Goal: Task Accomplishment & Management: Use online tool/utility

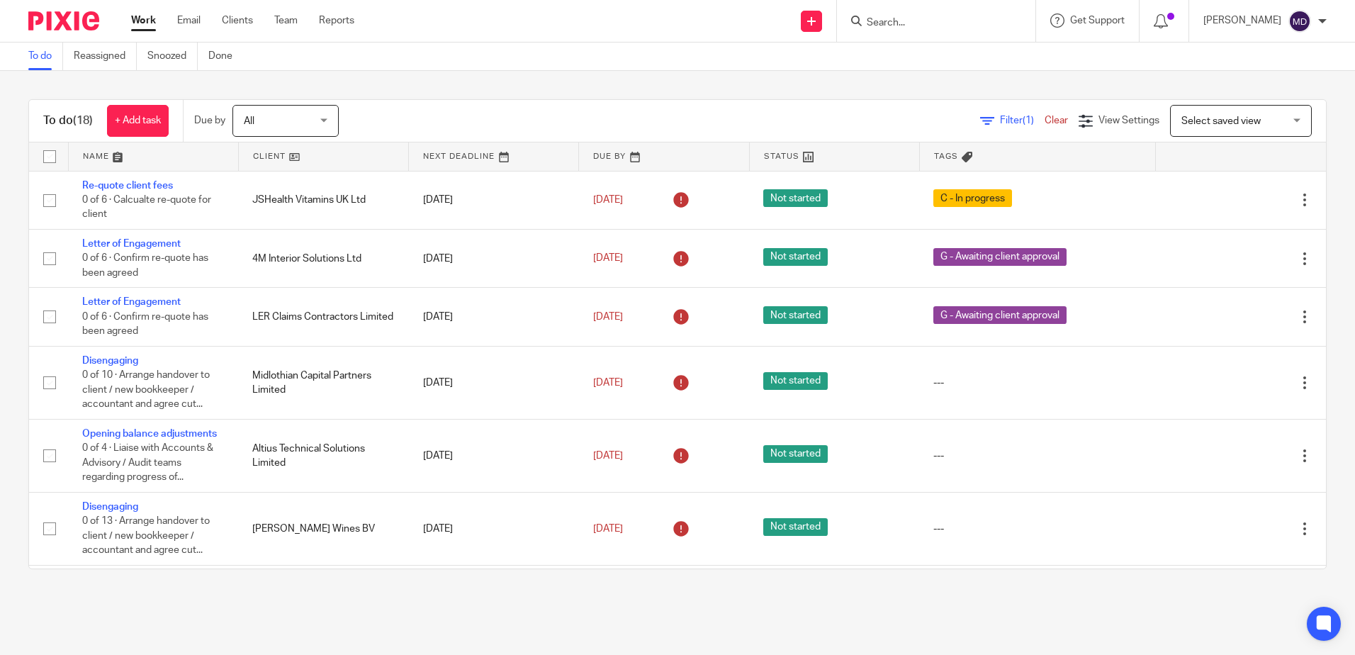
click at [905, 26] on input "Search" at bounding box center [929, 23] width 128 height 13
type input "altius"
click button "submit" at bounding box center [0, 0] width 0 height 0
click at [931, 58] on link at bounding box center [955, 55] width 185 height 21
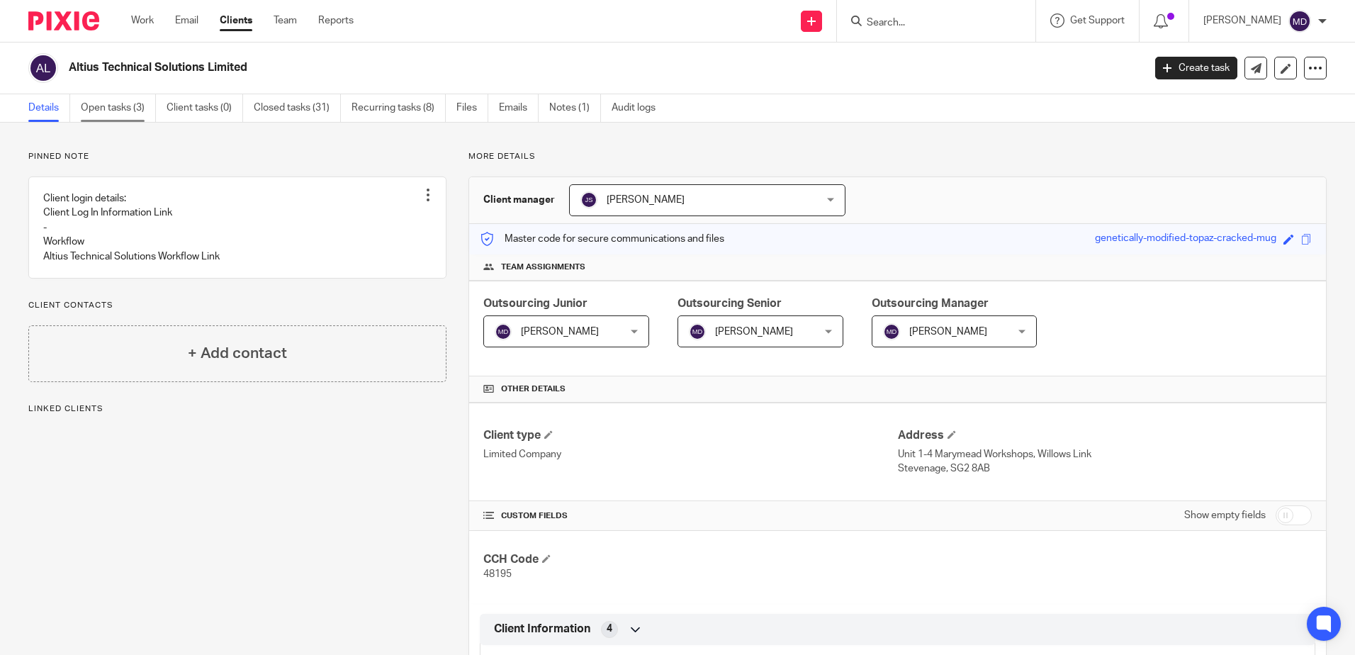
click at [114, 107] on link "Open tasks (3)" at bounding box center [118, 108] width 75 height 28
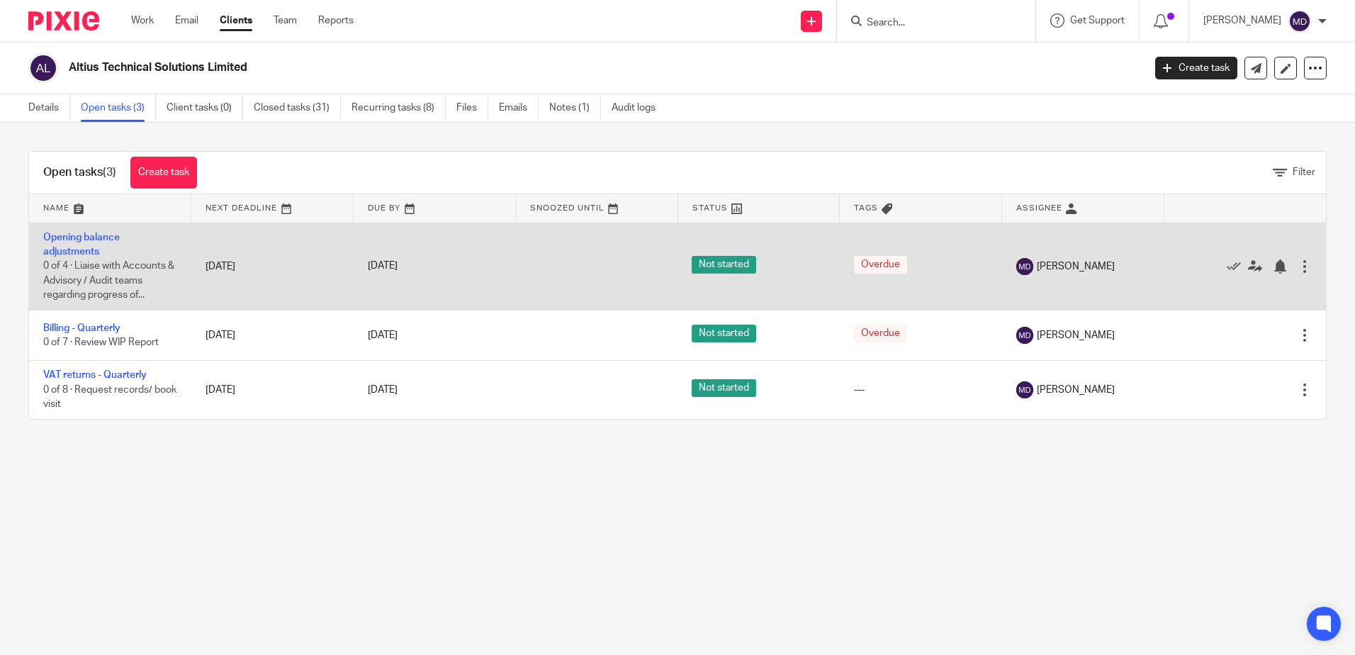
click at [74, 245] on td "Opening balance adjustments 0 of 4 · Liaise with Accounts & Advisory / Audit te…" at bounding box center [110, 266] width 162 height 87
click at [53, 252] on link "Opening balance adjustments" at bounding box center [81, 244] width 77 height 24
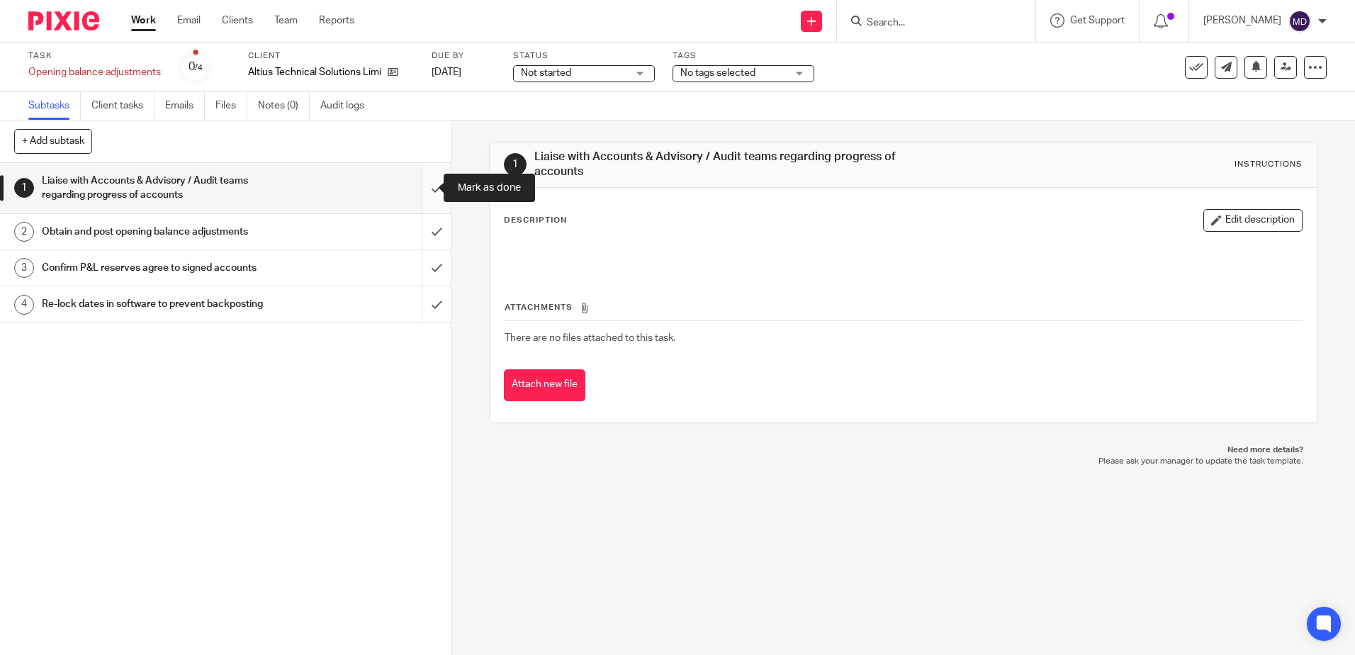
click at [422, 189] on input "submit" at bounding box center [225, 188] width 451 height 50
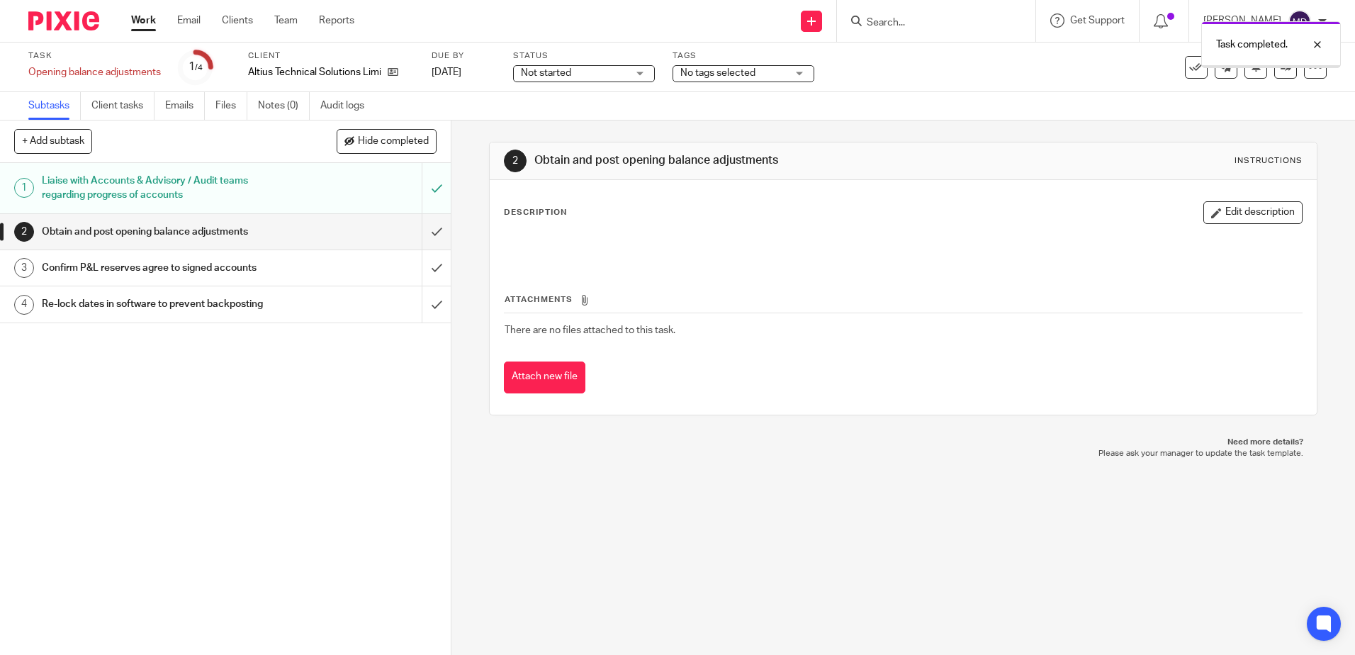
click at [802, 76] on div "No tags selected" at bounding box center [744, 73] width 142 height 17
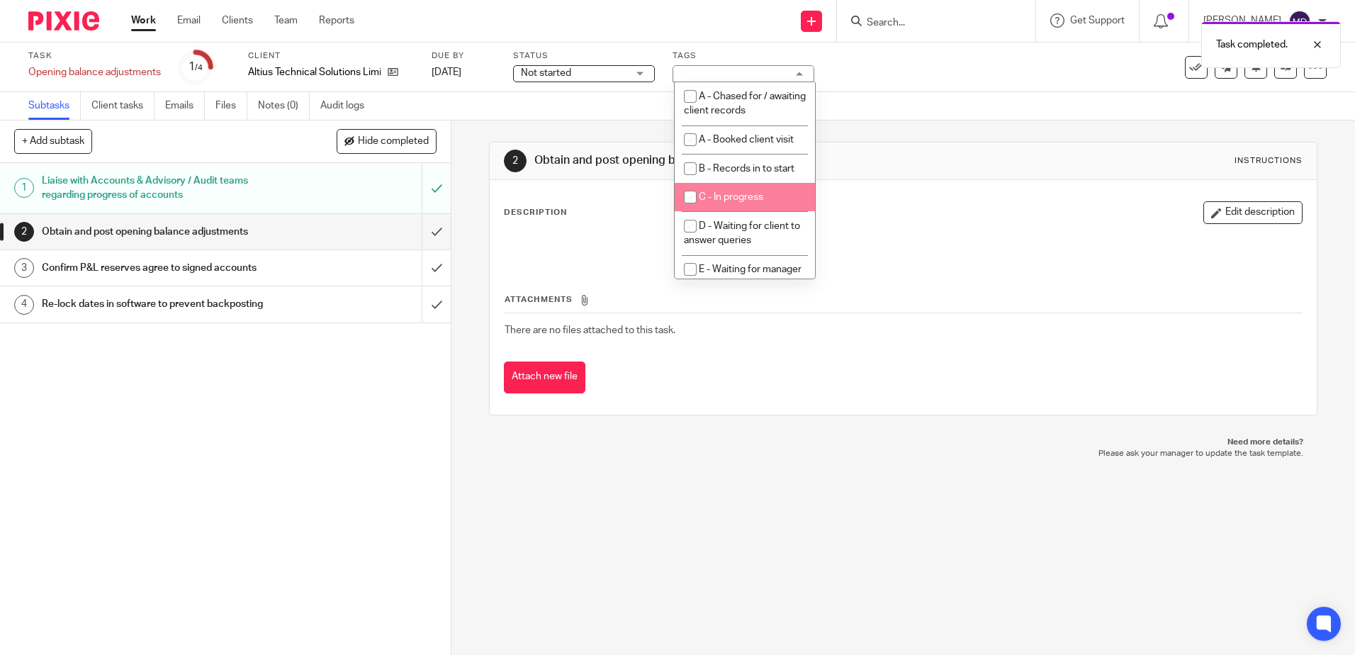
click at [755, 196] on span "C - In progress" at bounding box center [731, 197] width 64 height 10
checkbox input "true"
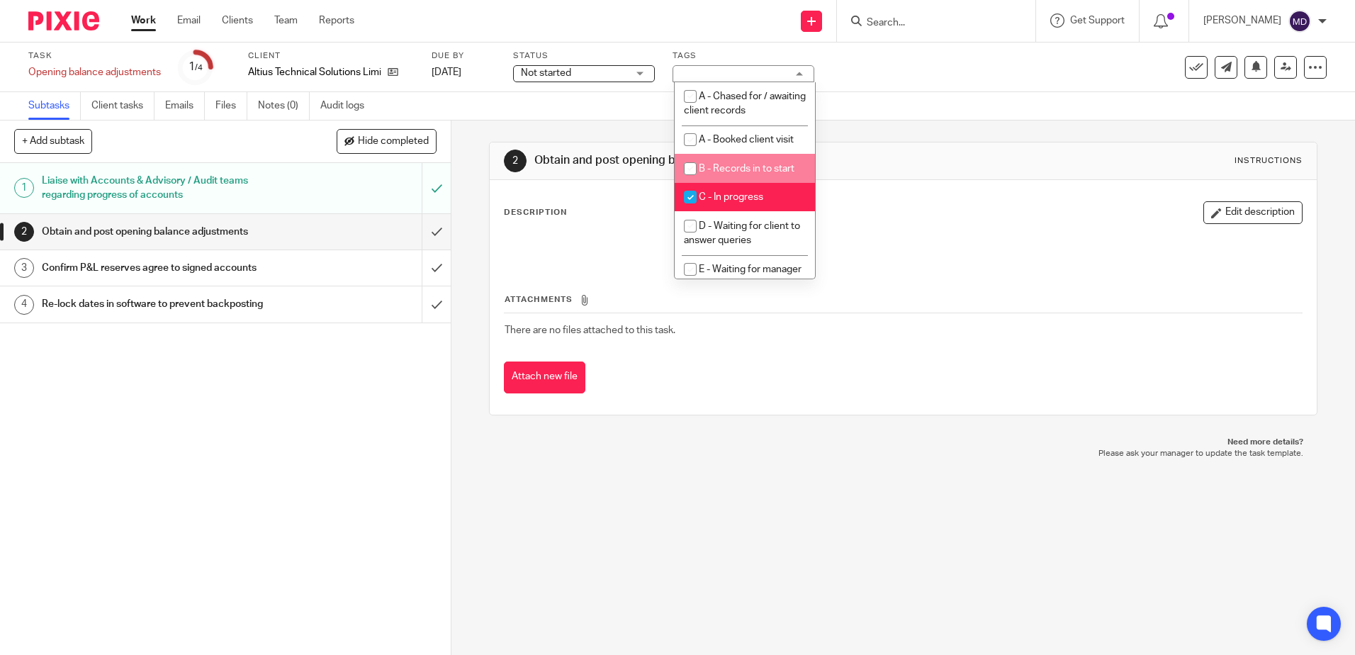
click at [793, 442] on p "Need more details?" at bounding box center [902, 442] width 799 height 11
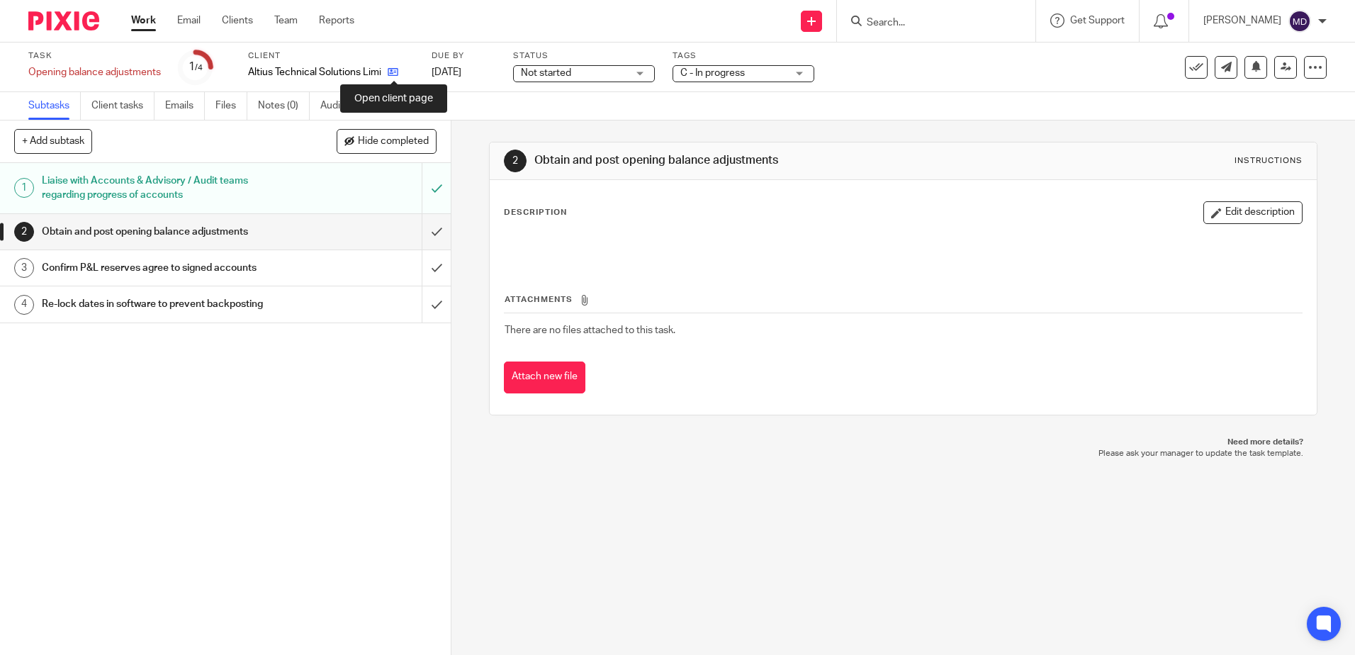
click at [396, 70] on icon at bounding box center [393, 72] width 11 height 11
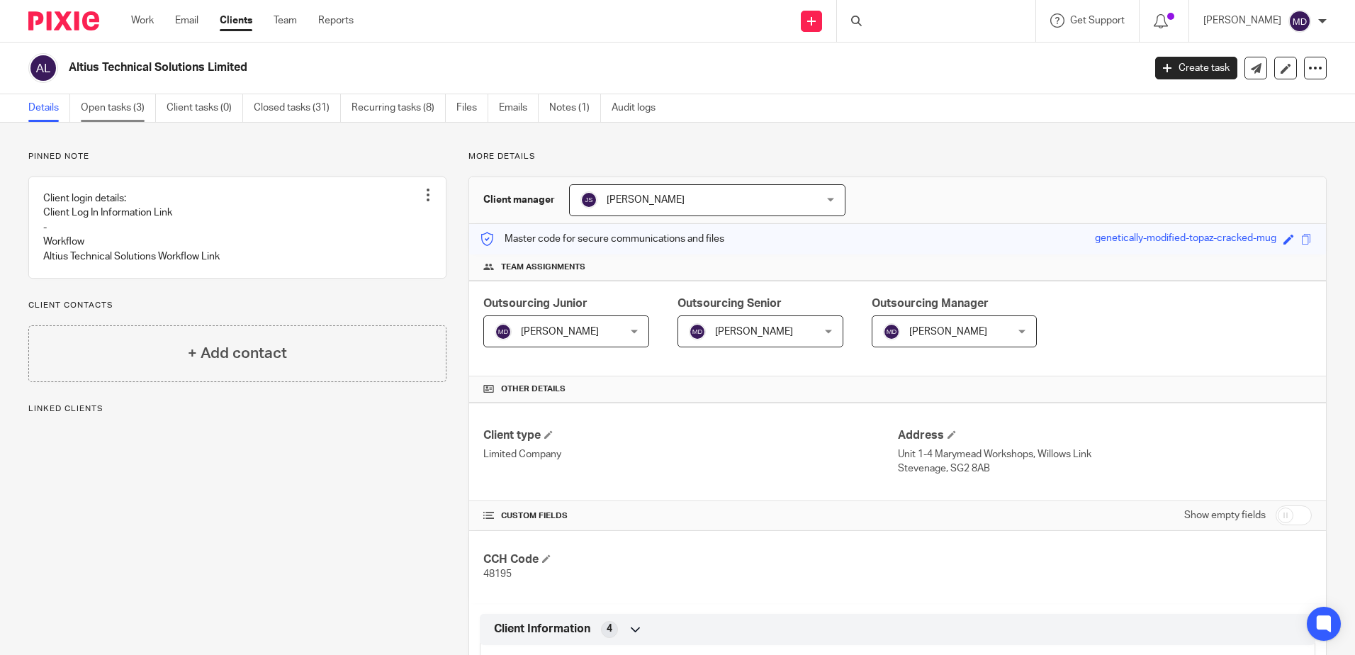
click at [121, 112] on link "Open tasks (3)" at bounding box center [118, 108] width 75 height 28
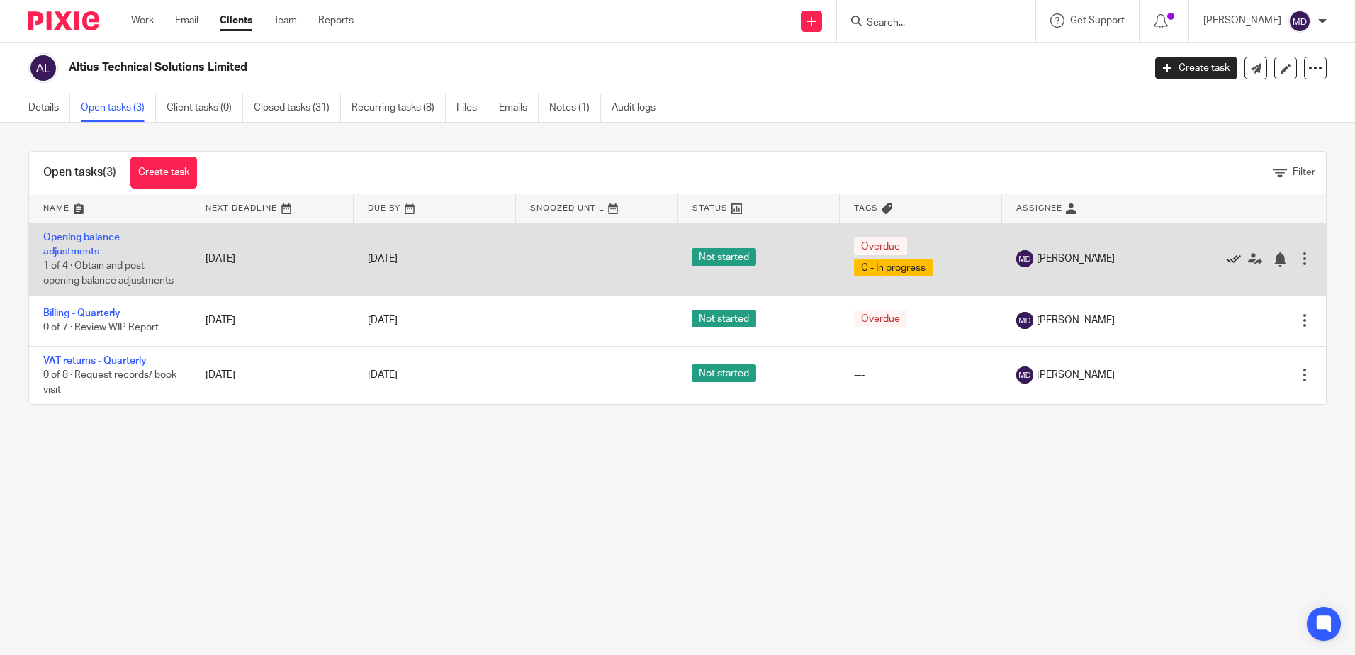
click at [1227, 266] on icon at bounding box center [1234, 259] width 14 height 14
